Goal: Task Accomplishment & Management: Use online tool/utility

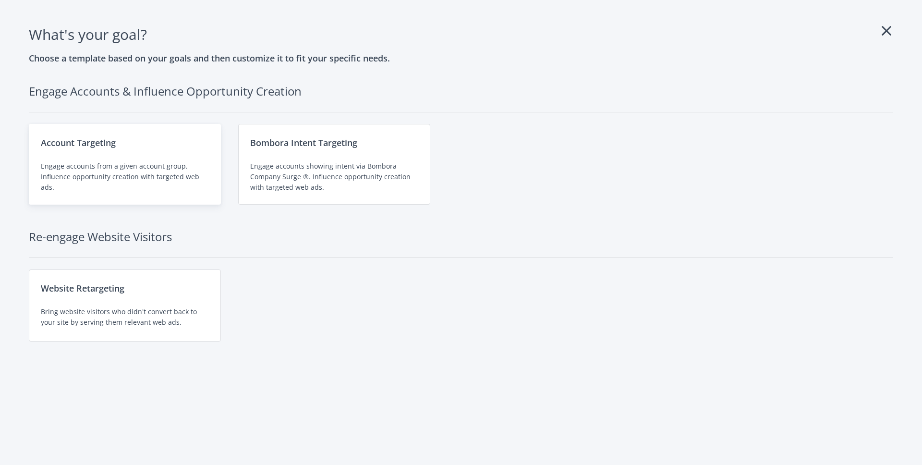
click at [190, 165] on div "Engage accounts from a given account group. Influence opportunity creation with…" at bounding box center [125, 177] width 168 height 32
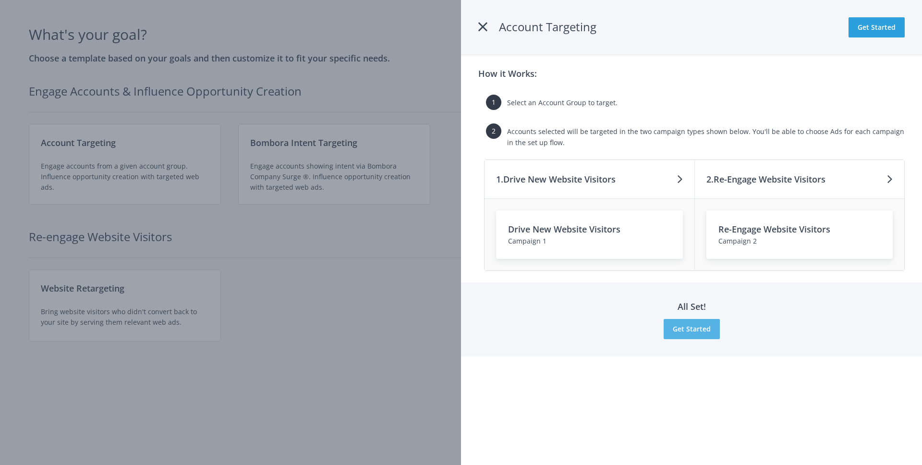
click at [704, 331] on button "Get Started" at bounding box center [692, 329] width 56 height 20
